Goal: Task Accomplishment & Management: Use online tool/utility

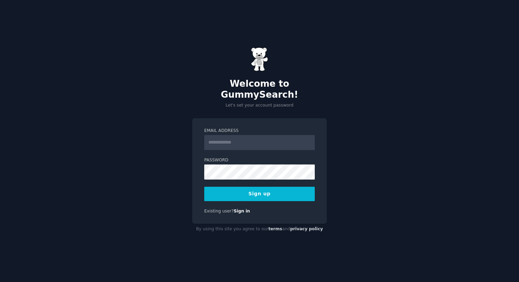
click at [219, 135] on input "Email Address" at bounding box center [259, 142] width 110 height 15
type input "**********"
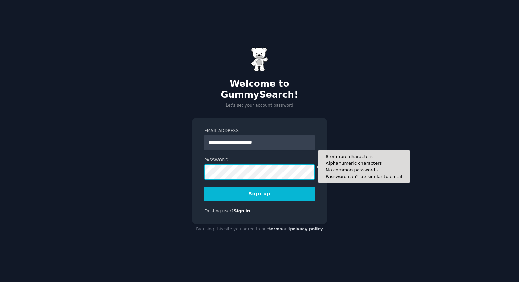
click at [204, 187] on button "Sign up" at bounding box center [259, 194] width 110 height 14
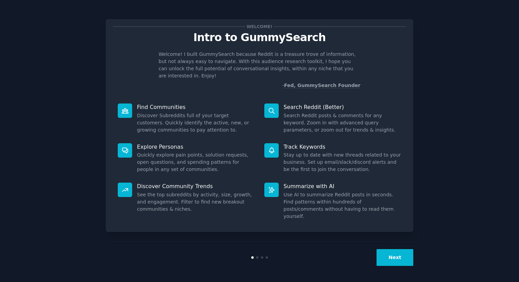
click at [391, 258] on button "Next" at bounding box center [394, 257] width 37 height 17
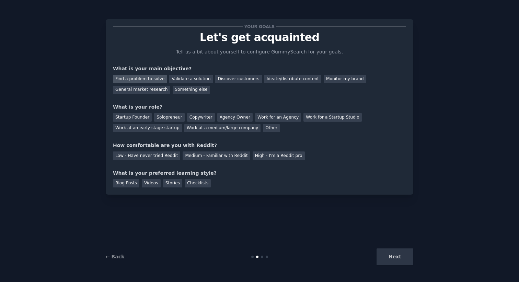
click at [156, 81] on div "Find a problem to solve" at bounding box center [140, 79] width 54 height 9
click at [195, 80] on div "Validate a solution" at bounding box center [191, 79] width 44 height 9
click at [157, 83] on div "Find a problem to solve Validate a solution Discover customers Ideate/distribut…" at bounding box center [259, 83] width 293 height 22
click at [151, 80] on div "Find a problem to solve" at bounding box center [140, 79] width 54 height 9
click at [170, 117] on div "Solopreneur" at bounding box center [169, 117] width 30 height 9
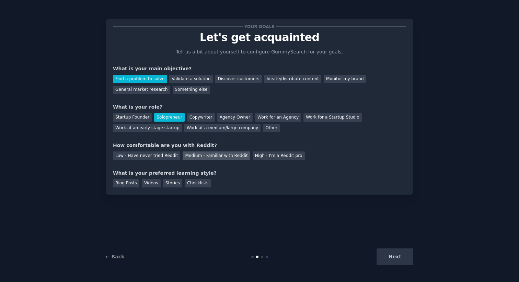
click at [232, 159] on div "Medium - Familiar with Reddit" at bounding box center [215, 156] width 67 height 9
click at [188, 182] on div "Checklists" at bounding box center [198, 183] width 26 height 9
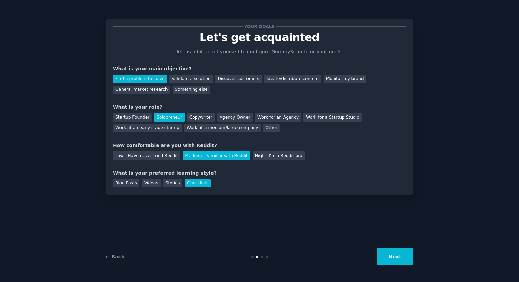
click at [394, 258] on button "Next" at bounding box center [394, 257] width 37 height 17
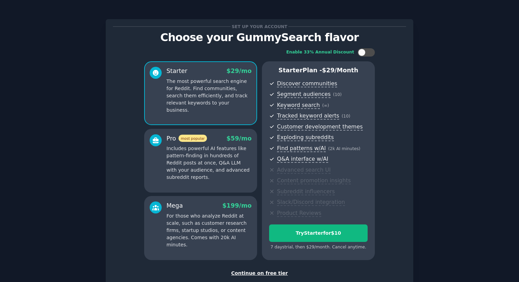
click at [272, 273] on div "Continue on free tier" at bounding box center [259, 273] width 293 height 7
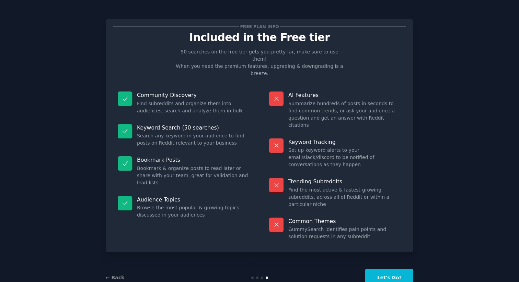
click at [383, 270] on button "Let's Go!" at bounding box center [389, 278] width 48 height 17
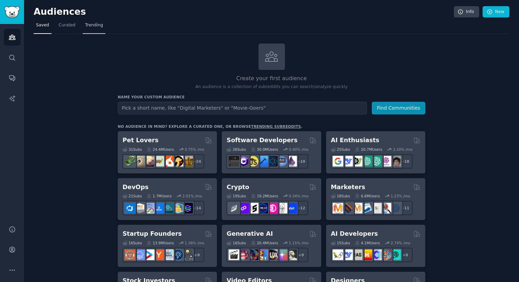
click at [94, 27] on span "Trending" at bounding box center [94, 25] width 18 height 6
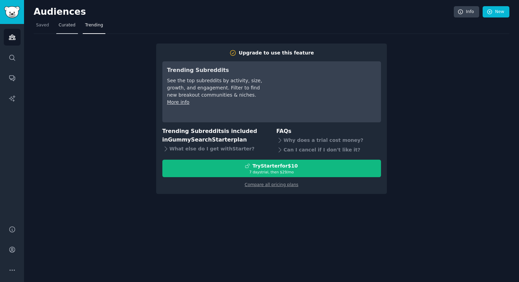
click at [66, 32] on link "Curated" at bounding box center [67, 27] width 22 height 14
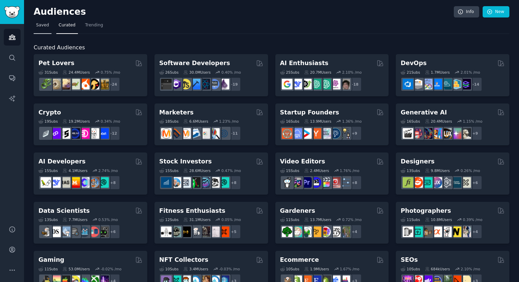
click at [44, 30] on link "Saved" at bounding box center [43, 27] width 18 height 14
